Goal: Navigation & Orientation: Find specific page/section

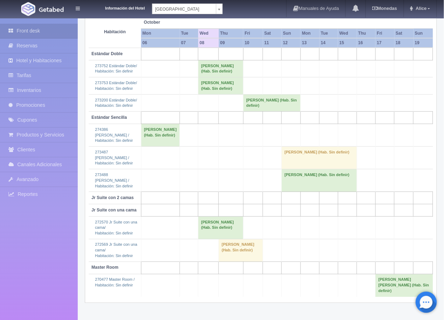
scroll to position [123, 0]
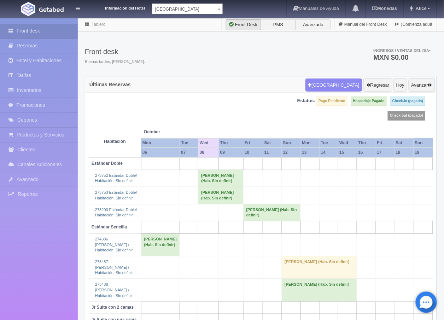
scroll to position [39, 0]
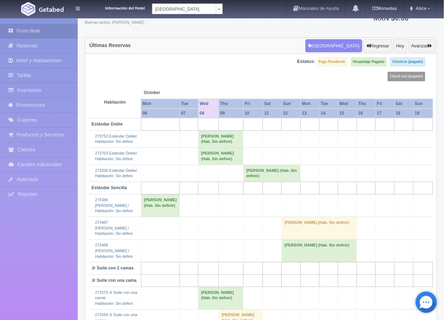
click at [218, 9] on body "Información del Hotel [GEOGRAPHIC_DATA] Campeche [GEOGRAPHIC_DATA] Campeche [GE…" at bounding box center [222, 190] width 444 height 425
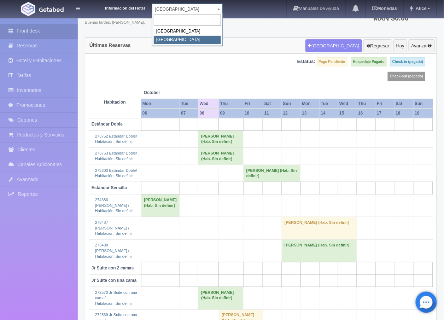
select select "375"
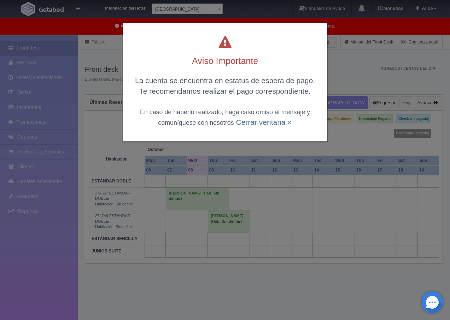
scroll to position [36, 0]
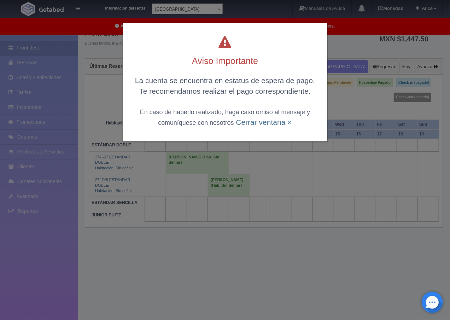
drag, startPoint x: 257, startPoint y: 121, endPoint x: 169, endPoint y: 172, distance: 101.7
click at [261, 174] on div "Aviso Importante La cuenta se encuentra en estatus de espera de pago. Te recome…" at bounding box center [225, 160] width 450 height 320
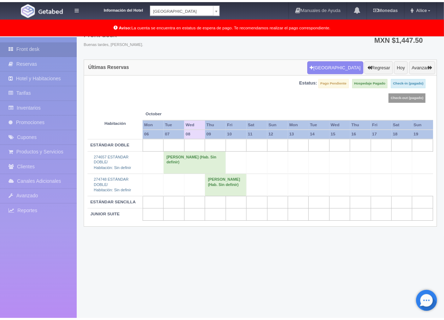
scroll to position [35, 0]
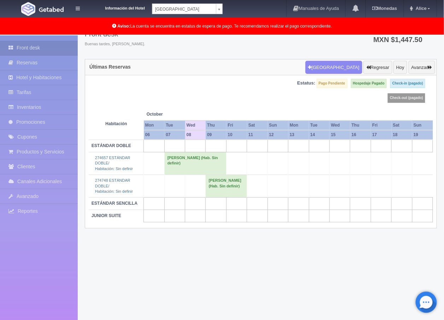
click at [242, 281] on div "Tablero Front Desk PMS Avanzado Manual del Front Desk ¡Comienza aquí! Front des…" at bounding box center [261, 160] width 366 height 321
